Goal: Information Seeking & Learning: Compare options

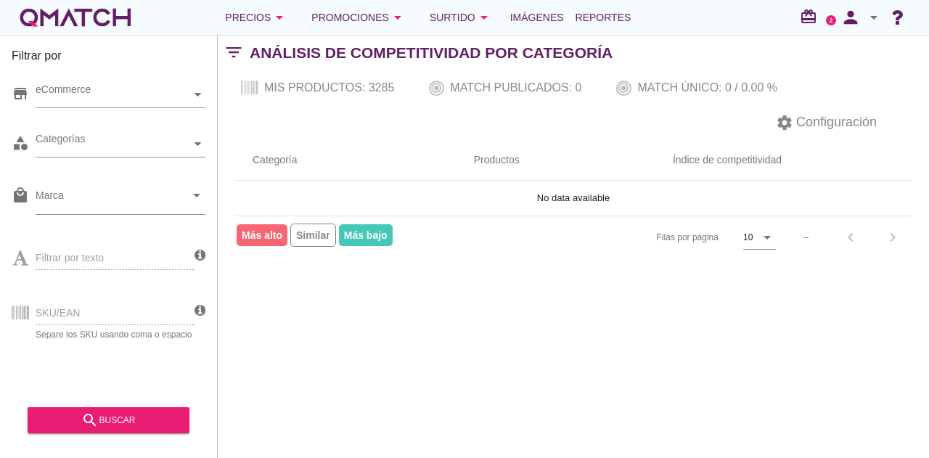
click at [594, 428] on div "Filtrar por store eCommerce category Categorías local_mall Marca arrow_drop_dow…" at bounding box center [573, 246] width 711 height 423
click at [81, 23] on div "white-qmatch-logo" at bounding box center [75, 17] width 116 height 29
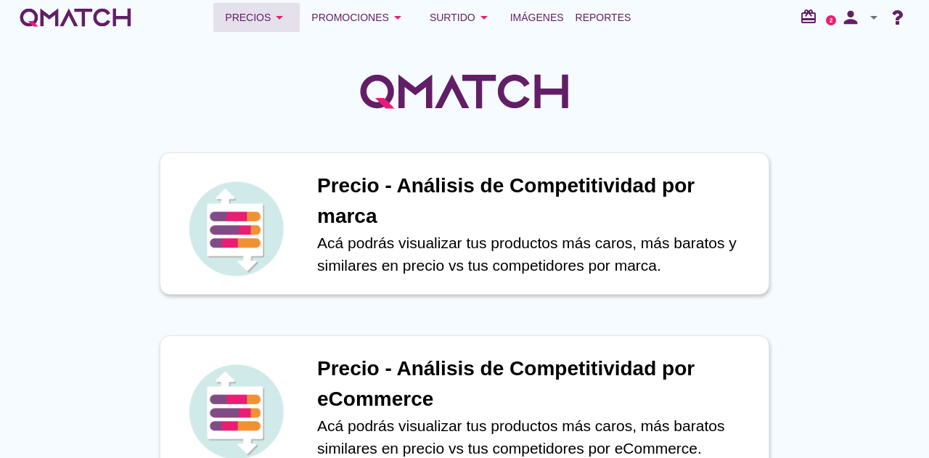
click at [261, 17] on div "Precios arrow_drop_down" at bounding box center [256, 17] width 63 height 17
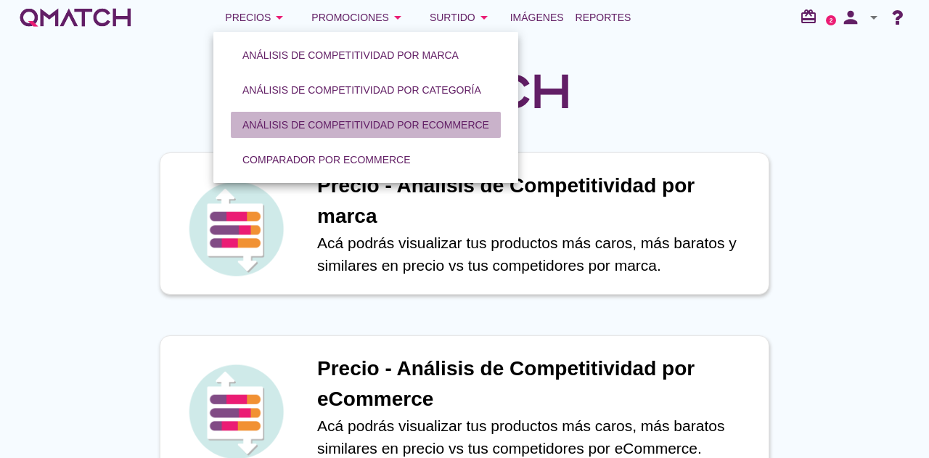
click at [338, 127] on div "Análisis de competitividad por eCommerce" at bounding box center [365, 125] width 247 height 15
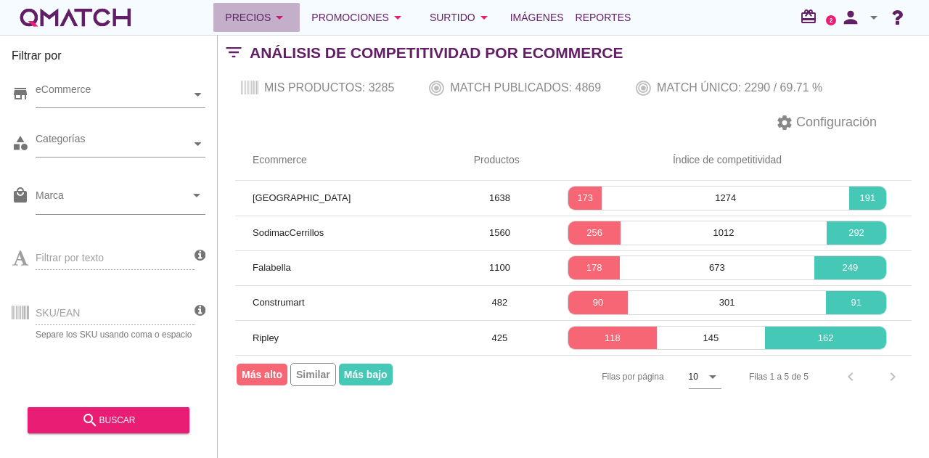
click at [241, 27] on button "Precios arrow_drop_down" at bounding box center [256, 17] width 86 height 29
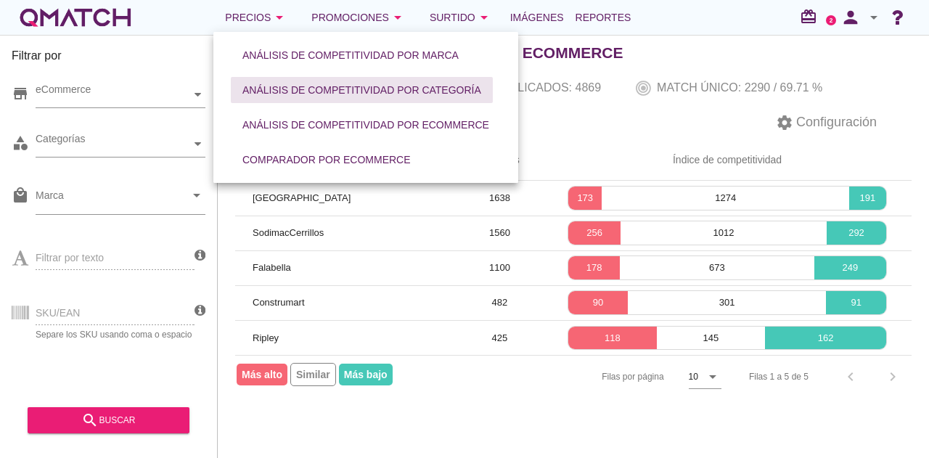
click at [321, 94] on div "Análisis de competitividad por categoría" at bounding box center [361, 90] width 239 height 15
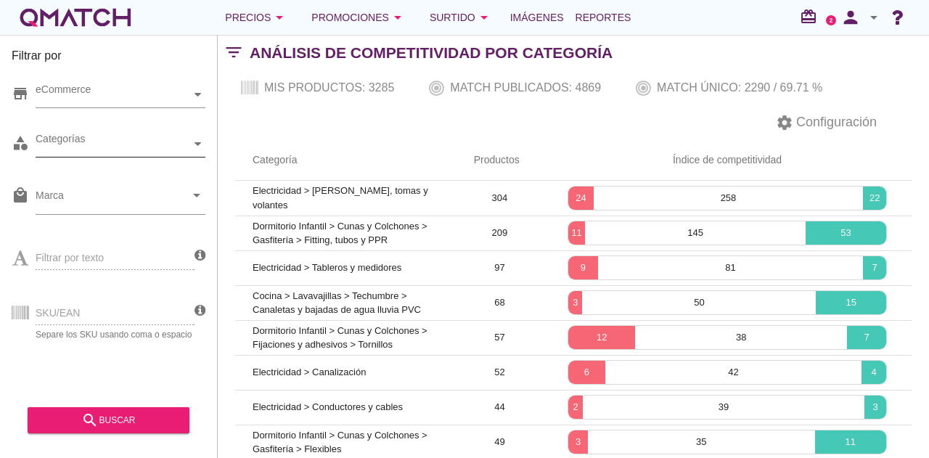
click at [199, 143] on icon at bounding box center [198, 144] width 7 height 4
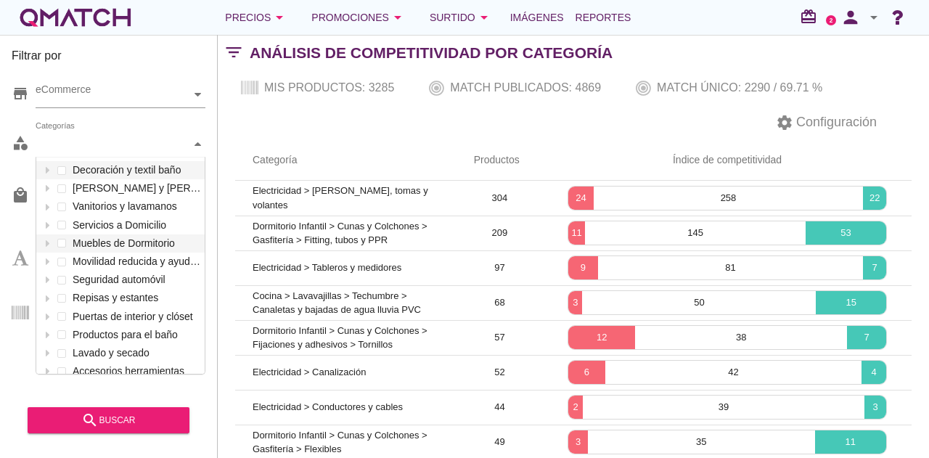
click at [403, 108] on div "settings Configuración" at bounding box center [573, 122] width 711 height 35
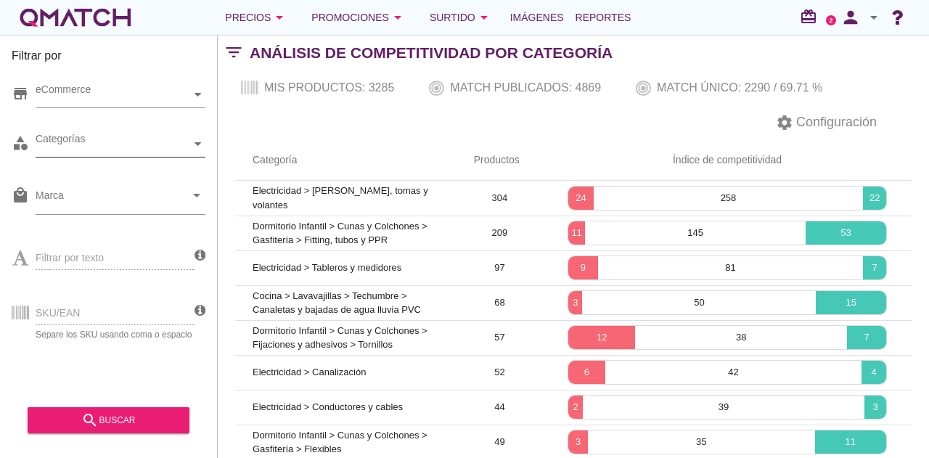
click at [71, 139] on div "Categorías" at bounding box center [113, 143] width 155 height 15
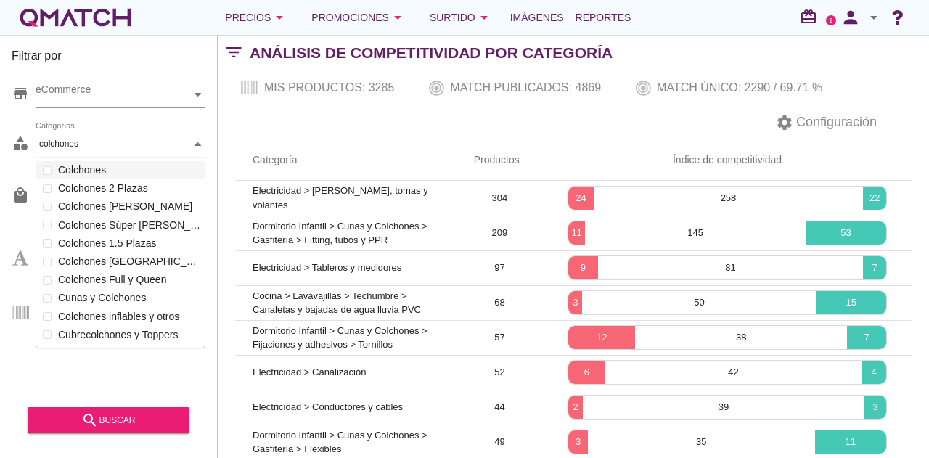
scroll to position [192, 170]
click at [46, 265] on div "Colchones 2 Plazas Colchones [PERSON_NAME] Colchones Súper [PERSON_NAME] Colcho…" at bounding box center [120, 234] width 168 height 110
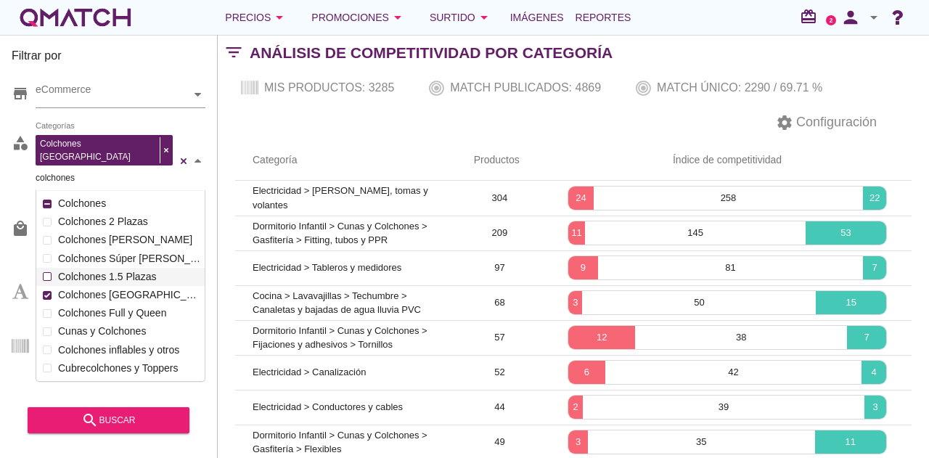
click at [46, 261] on div "Colchones 2 Plazas Colchones [PERSON_NAME] Colchones Súper [PERSON_NAME] Colcho…" at bounding box center [120, 268] width 168 height 110
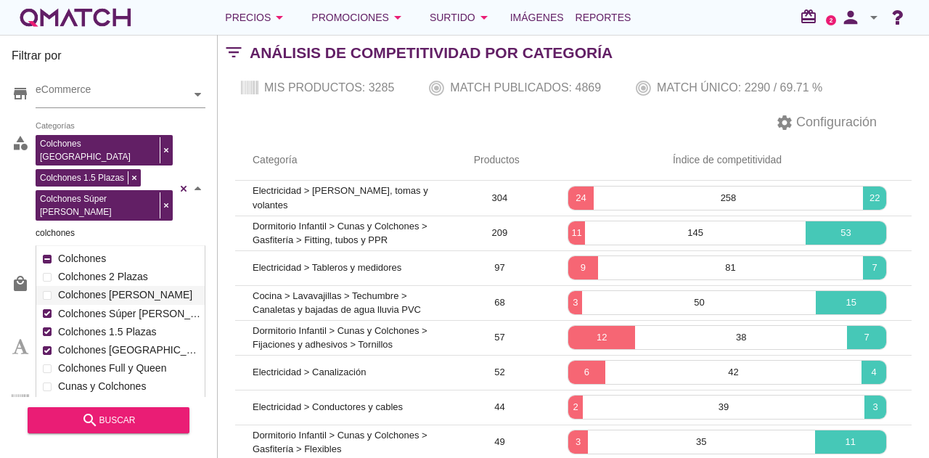
click at [47, 268] on div "Colchones 2 Plazas Colchones [PERSON_NAME] Colchones Súper [PERSON_NAME] Colcho…" at bounding box center [120, 323] width 168 height 110
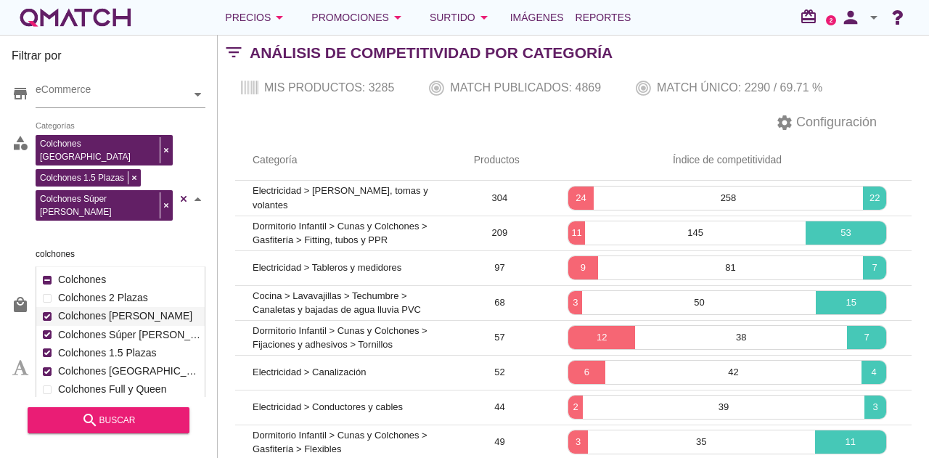
click at [48, 307] on div at bounding box center [47, 316] width 15 height 18
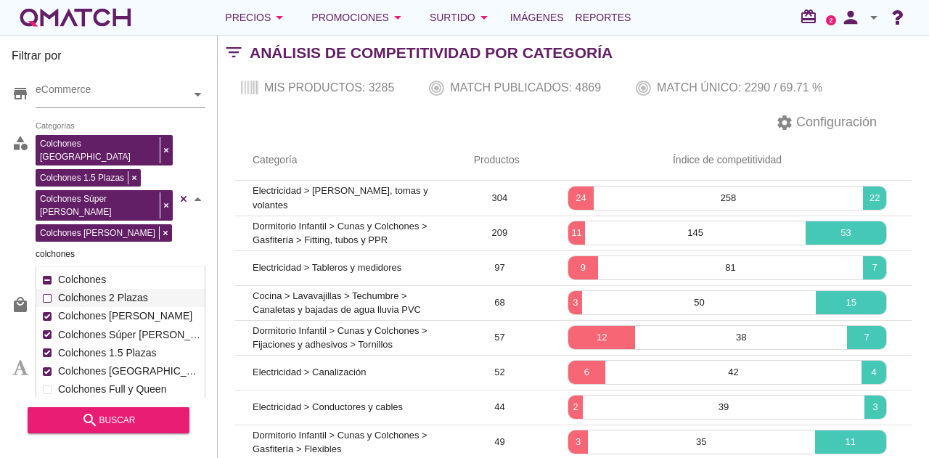
click at [47, 253] on div "Colchones 1 Plaza Colchones 1.5 Plazas Colchones Súper [PERSON_NAME] Colchones …" at bounding box center [121, 199] width 170 height 136
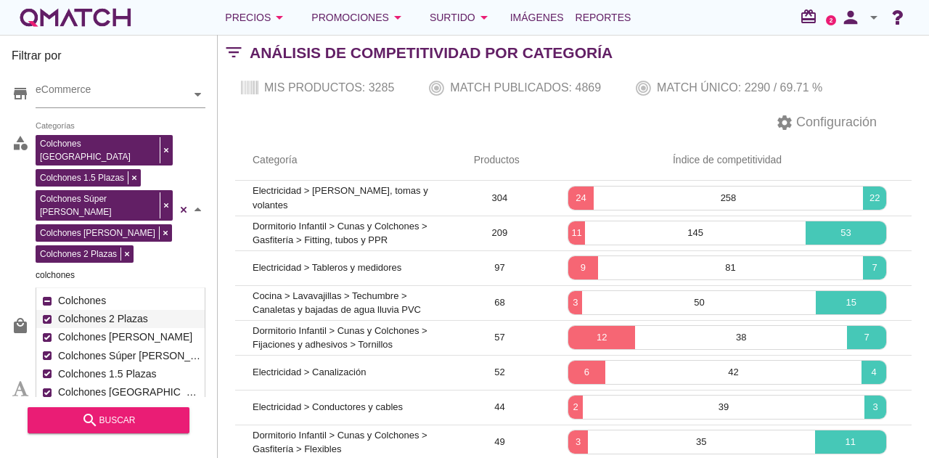
scroll to position [64, 0]
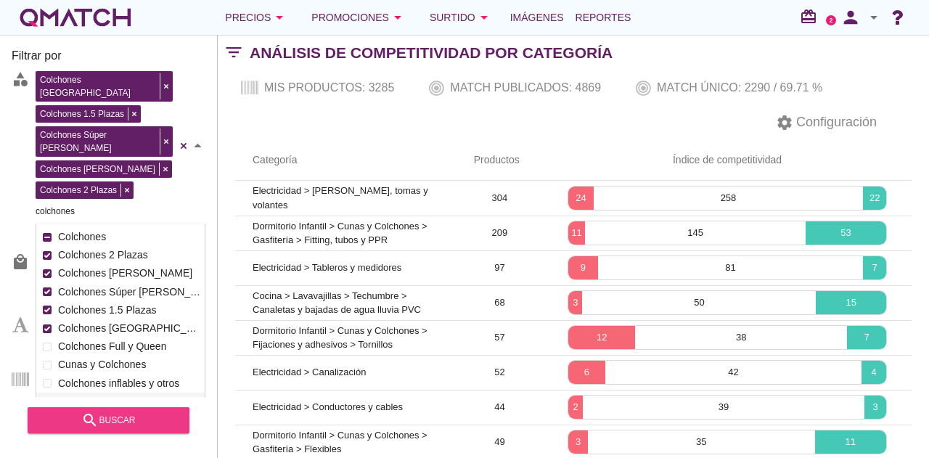
type input "colchones"
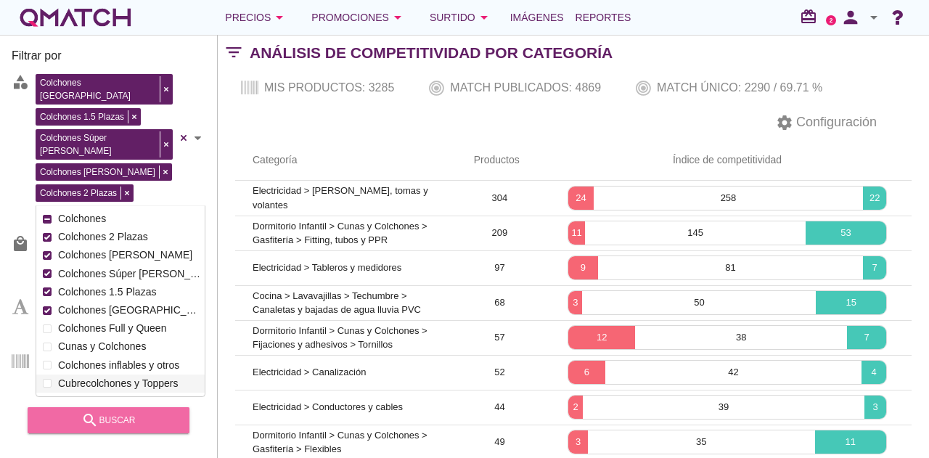
click at [126, 419] on div "search buscar" at bounding box center [108, 420] width 139 height 17
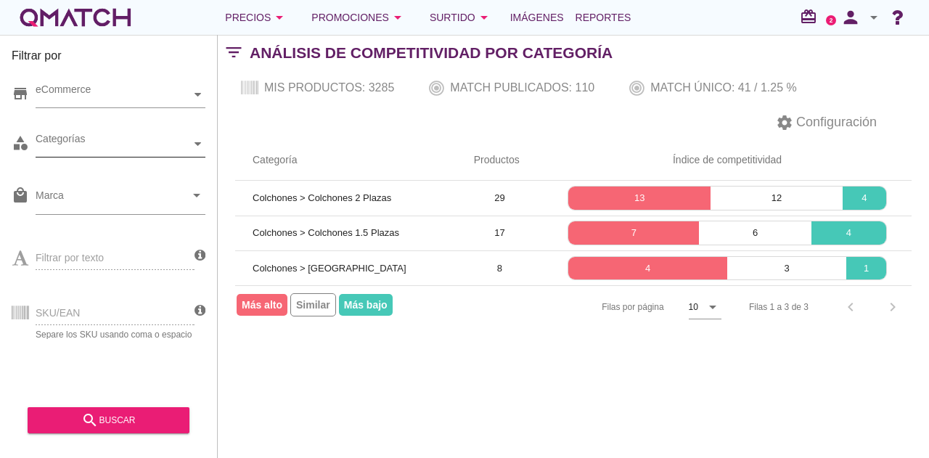
scroll to position [0, 0]
click at [177, 142] on div "Categorías" at bounding box center [113, 143] width 155 height 15
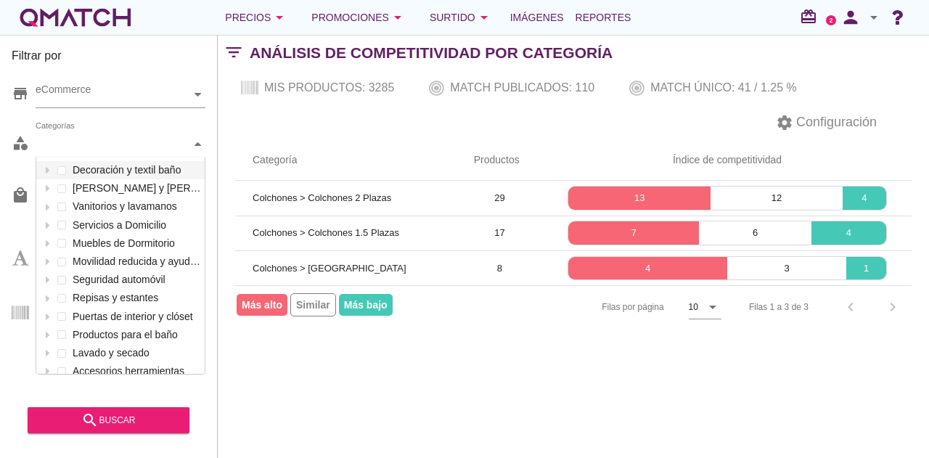
scroll to position [216, 168]
click at [47, 168] on icon at bounding box center [47, 170] width 7 height 7
click at [42, 168] on div at bounding box center [47, 170] width 15 height 18
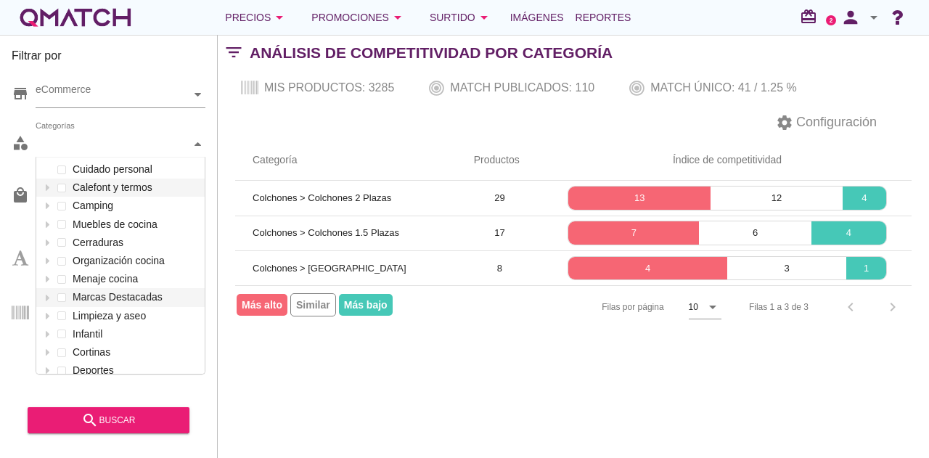
scroll to position [871, 0]
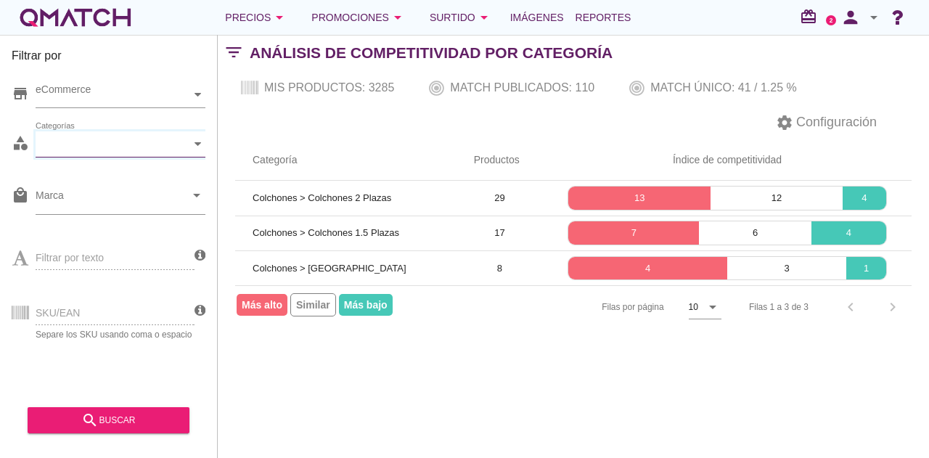
click at [196, 116] on div "store eCommerce" at bounding box center [109, 98] width 194 height 44
click at [199, 142] on icon at bounding box center [198, 144] width 7 height 7
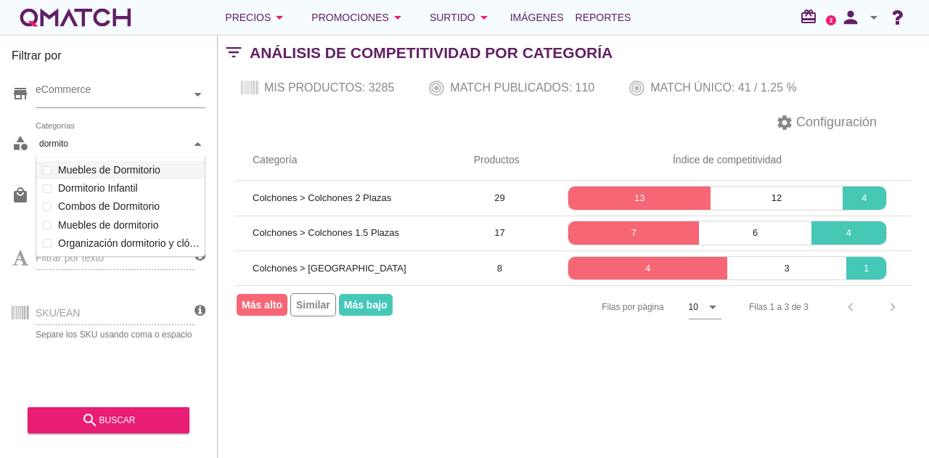
scroll to position [100, 170]
click at [48, 158] on div "Categorías dormito dormito Decoración y textil baño Aleros y toldos Vanitorios …" at bounding box center [121, 144] width 170 height 26
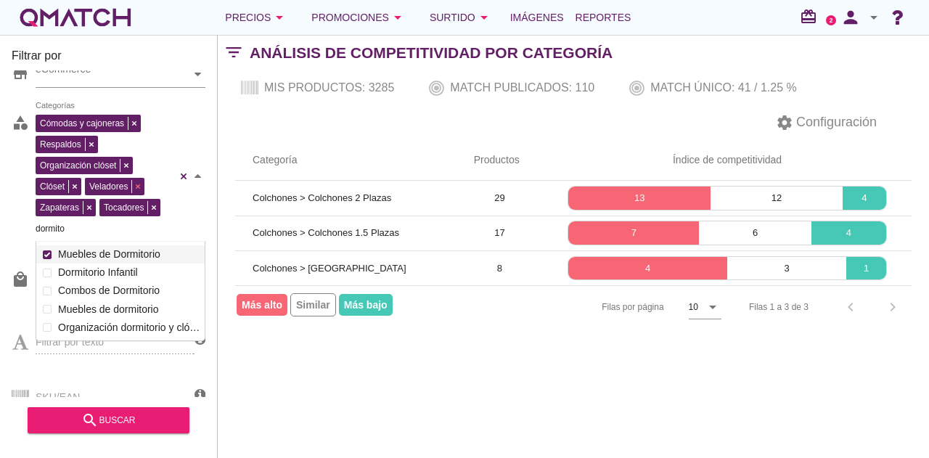
scroll to position [0, 0]
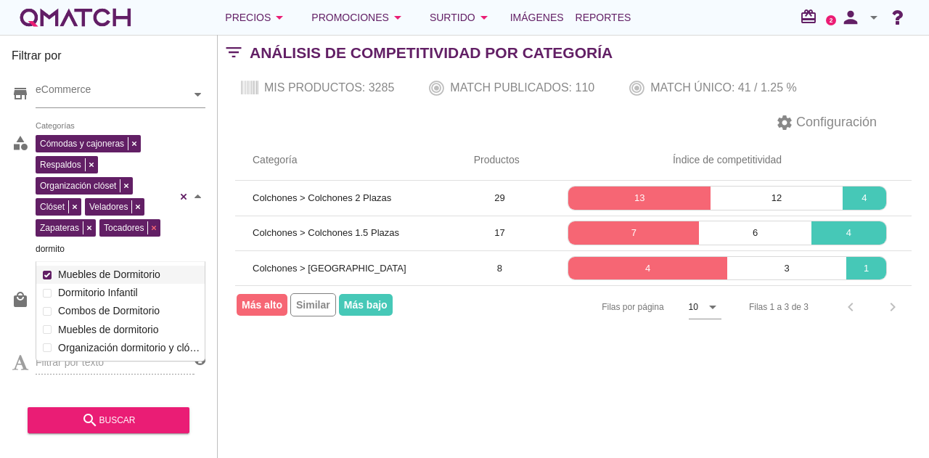
click at [154, 227] on icon at bounding box center [154, 228] width 4 height 4
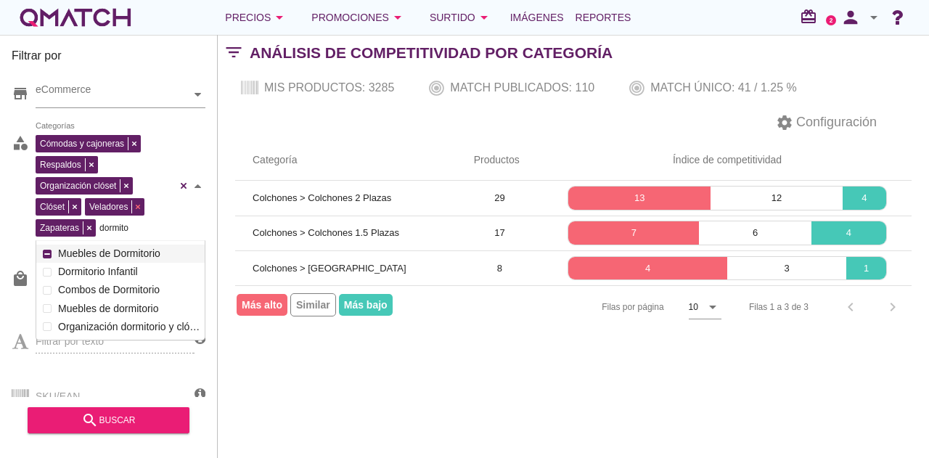
click at [137, 205] on icon at bounding box center [138, 207] width 4 height 4
click at [135, 207] on span at bounding box center [138, 206] width 12 height 13
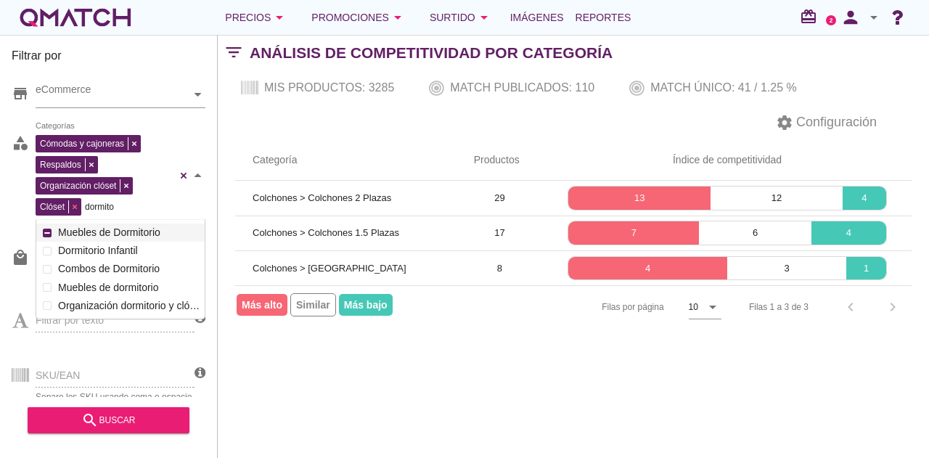
click at [77, 205] on div "Cómodas y cajoneras Respaldos Organización clóset Clóset Categorías dormito dor…" at bounding box center [106, 173] width 141 height 84
drag, startPoint x: 91, startPoint y: 205, endPoint x: 26, endPoint y: 205, distance: 65.3
click at [26, 205] on div "category Cómodas y cajoneras Respaldos Organización clóset Categorías dormito d…" at bounding box center [109, 179] width 194 height 106
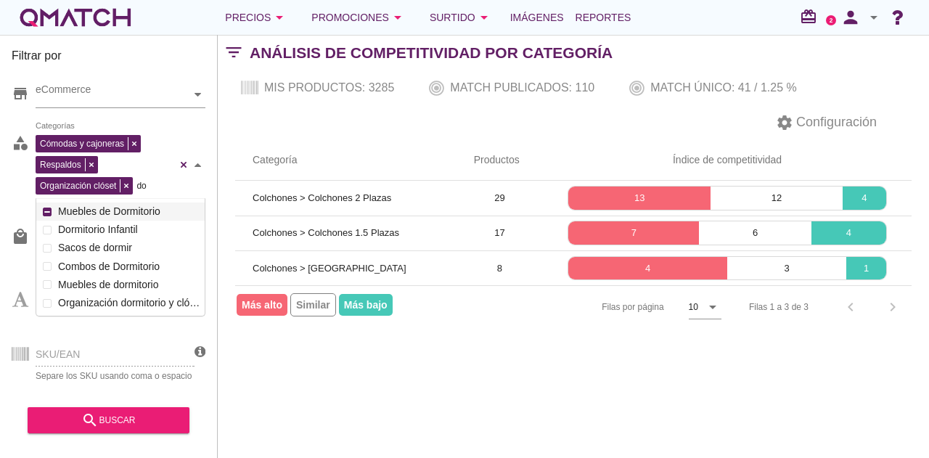
scroll to position [216, 168]
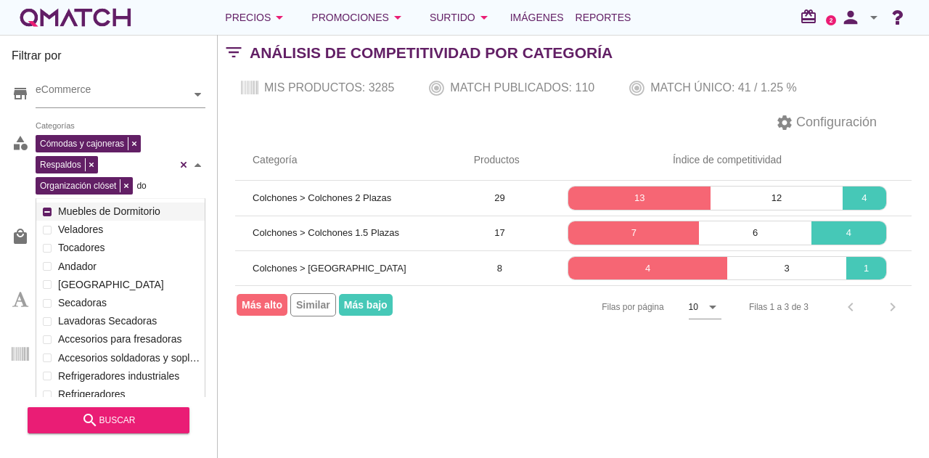
type input "d"
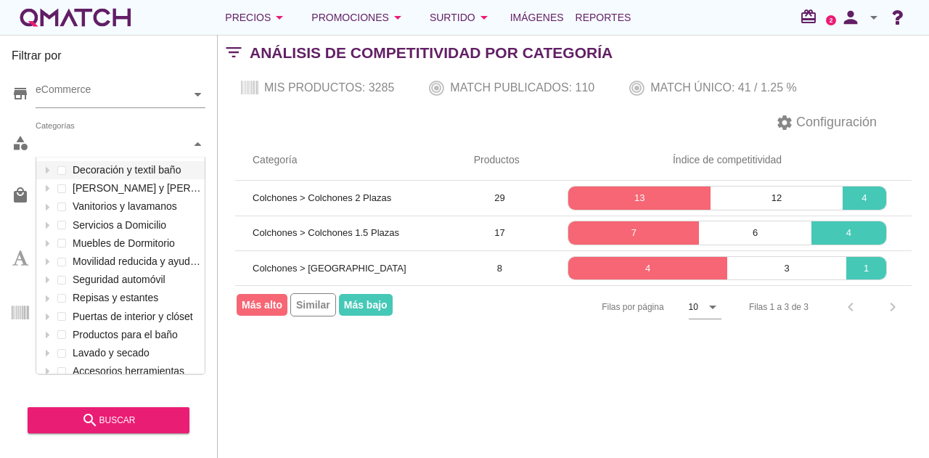
click at [122, 140] on div "Categorías" at bounding box center [113, 143] width 155 height 15
click at [176, 130] on div "category Categorías Decoración y textil baño Aleros y toldos Vanitorios y lavam…" at bounding box center [109, 148] width 194 height 44
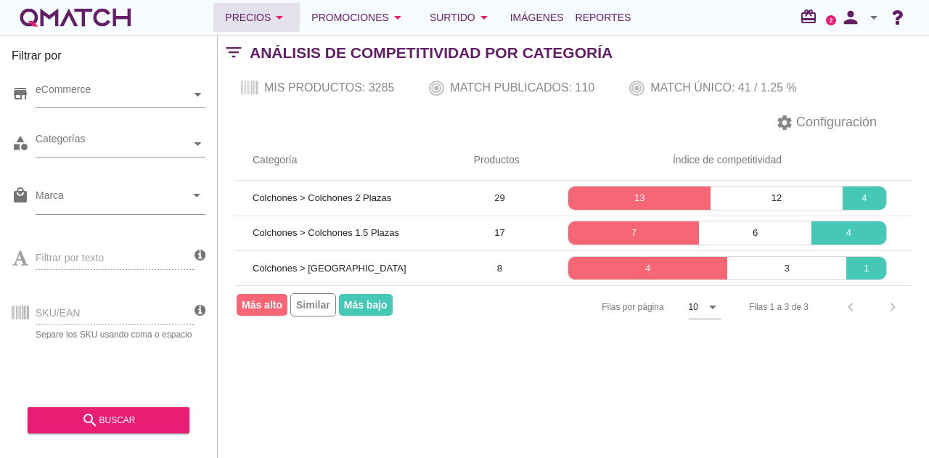
click at [259, 11] on div "Precios arrow_drop_down" at bounding box center [256, 17] width 63 height 17
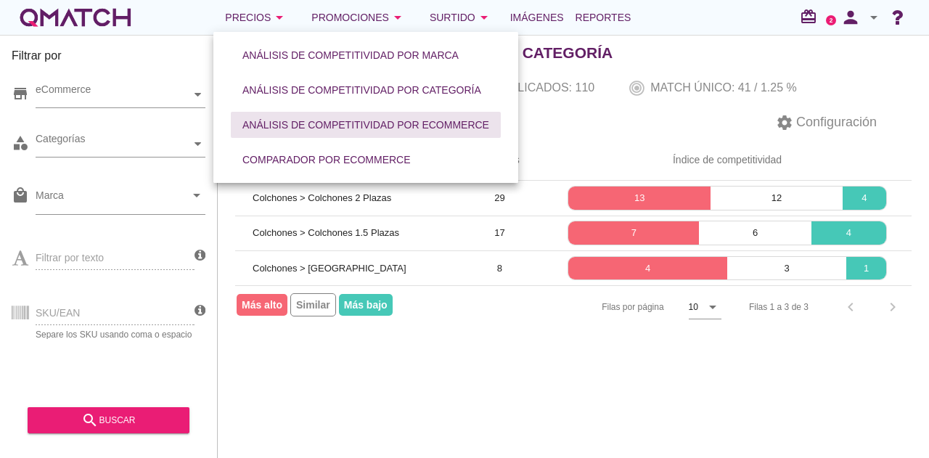
click at [258, 128] on div "Análisis de competitividad por eCommerce" at bounding box center [365, 125] width 247 height 15
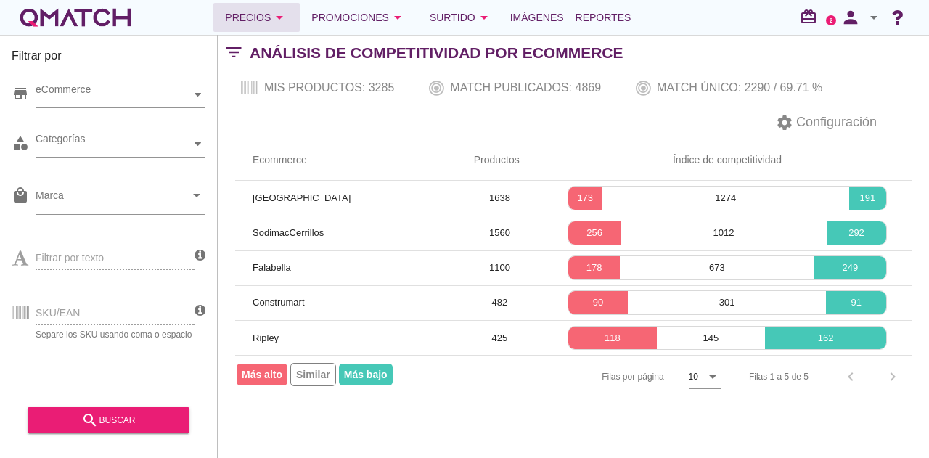
click at [234, 15] on div "Precios arrow_drop_down" at bounding box center [256, 17] width 63 height 17
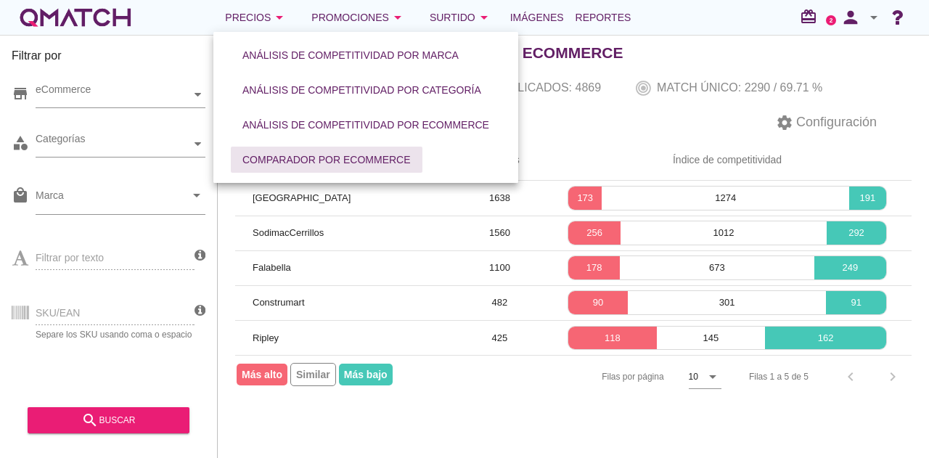
click at [268, 159] on div "Comparador por eCommerce" at bounding box center [326, 159] width 168 height 15
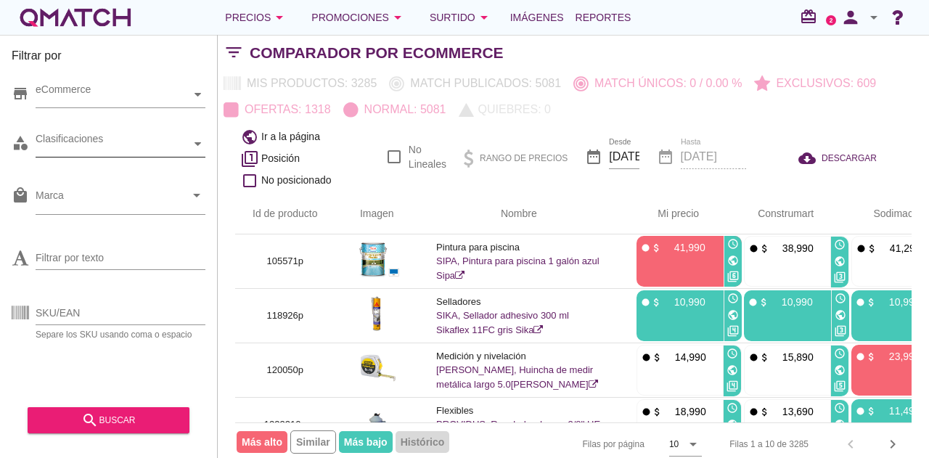
click at [103, 136] on div "Clasificaciones" at bounding box center [113, 143] width 155 height 25
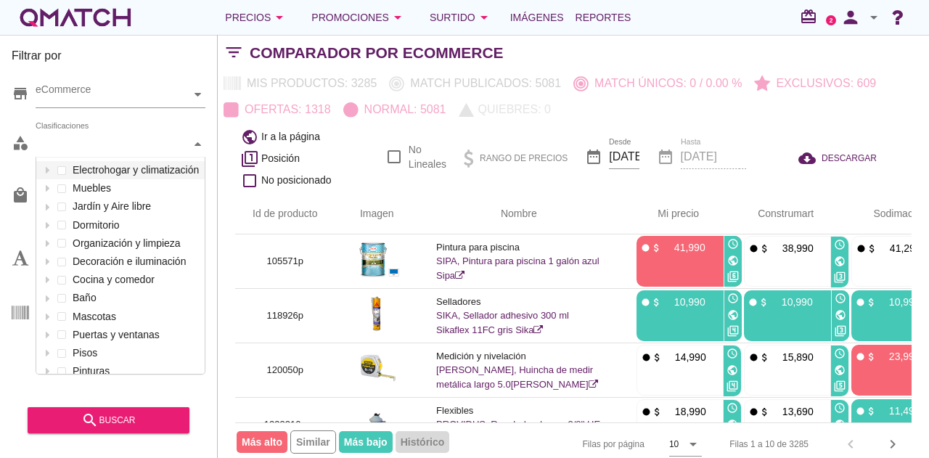
scroll to position [216, 168]
click at [46, 185] on icon at bounding box center [47, 188] width 7 height 7
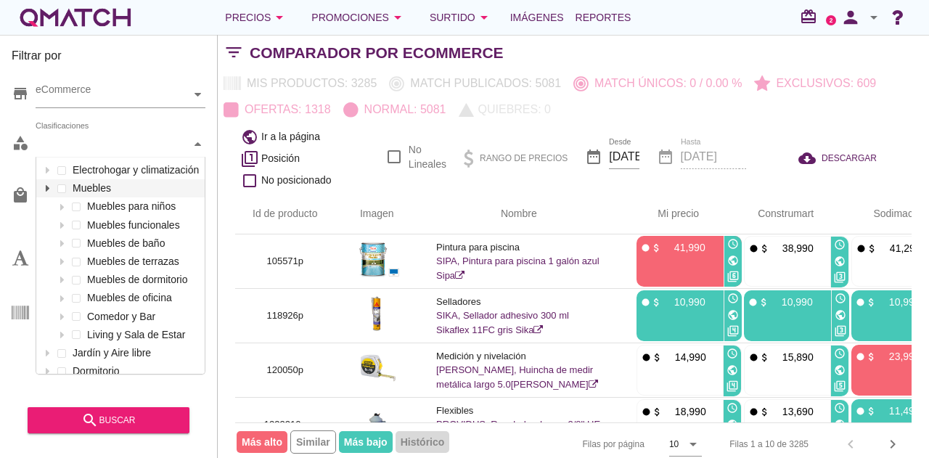
click at [46, 185] on icon at bounding box center [47, 188] width 7 height 7
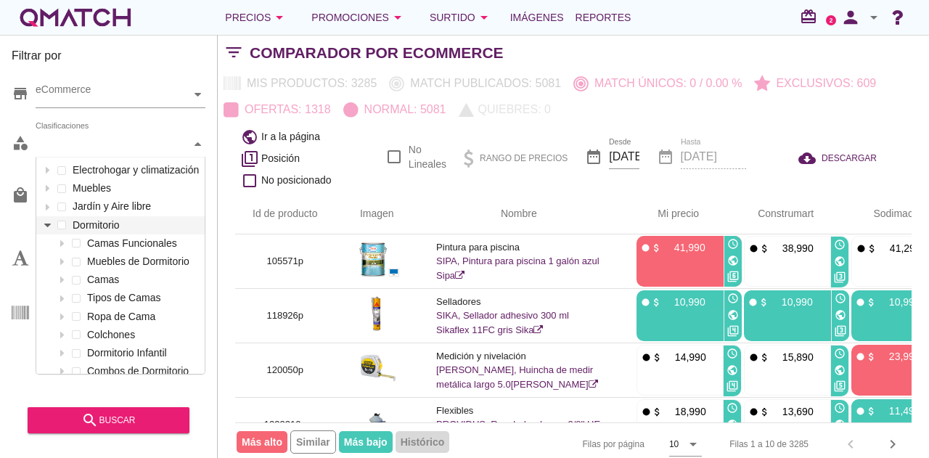
click at [47, 219] on div at bounding box center [47, 225] width 15 height 18
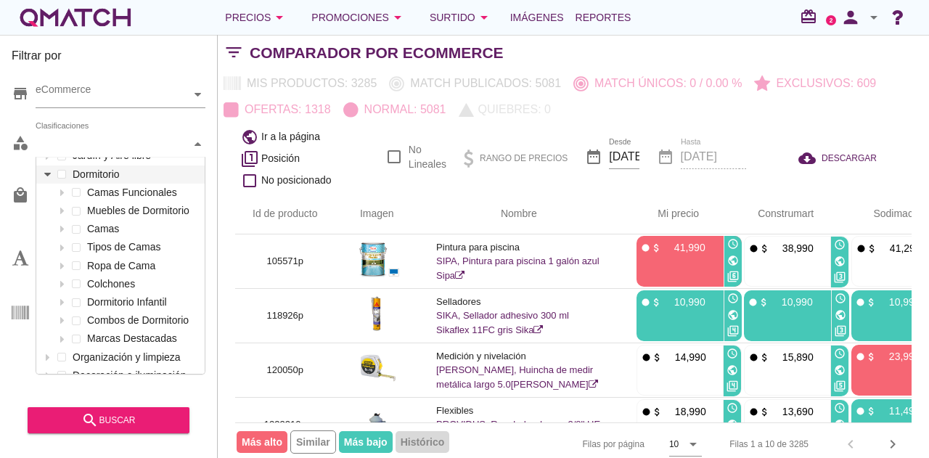
scroll to position [73, 0]
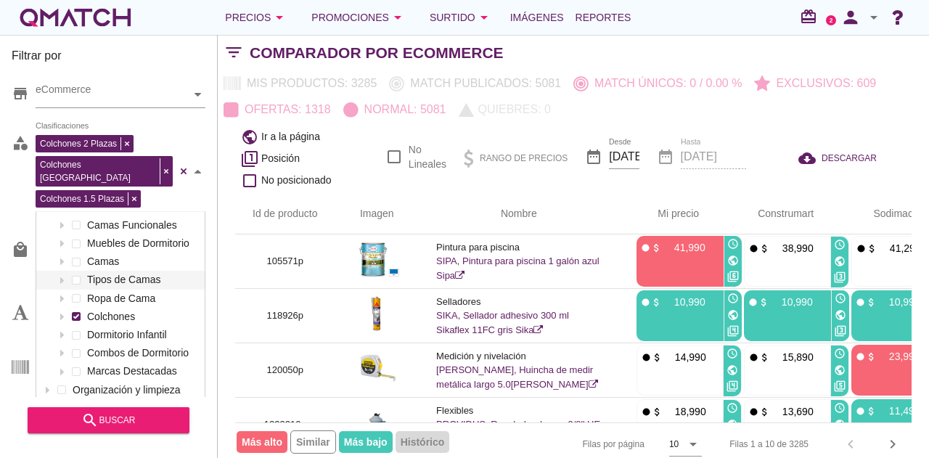
click at [77, 262] on div "Camas Funcionales Muebles de Dormitorio Camas Tipos de Camas Ropa de Cama Colch…" at bounding box center [120, 298] width 168 height 165
click at [148, 425] on div "search buscar" at bounding box center [108, 420] width 139 height 17
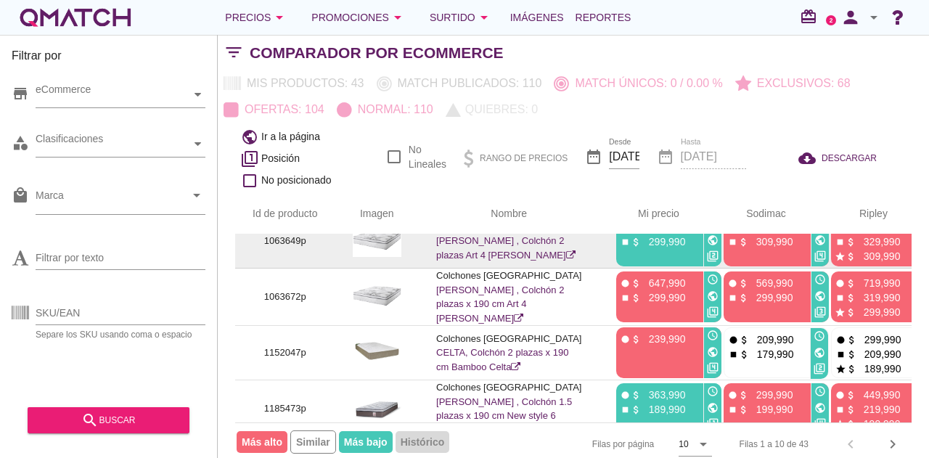
scroll to position [0, 0]
